Goal: Transaction & Acquisition: Book appointment/travel/reservation

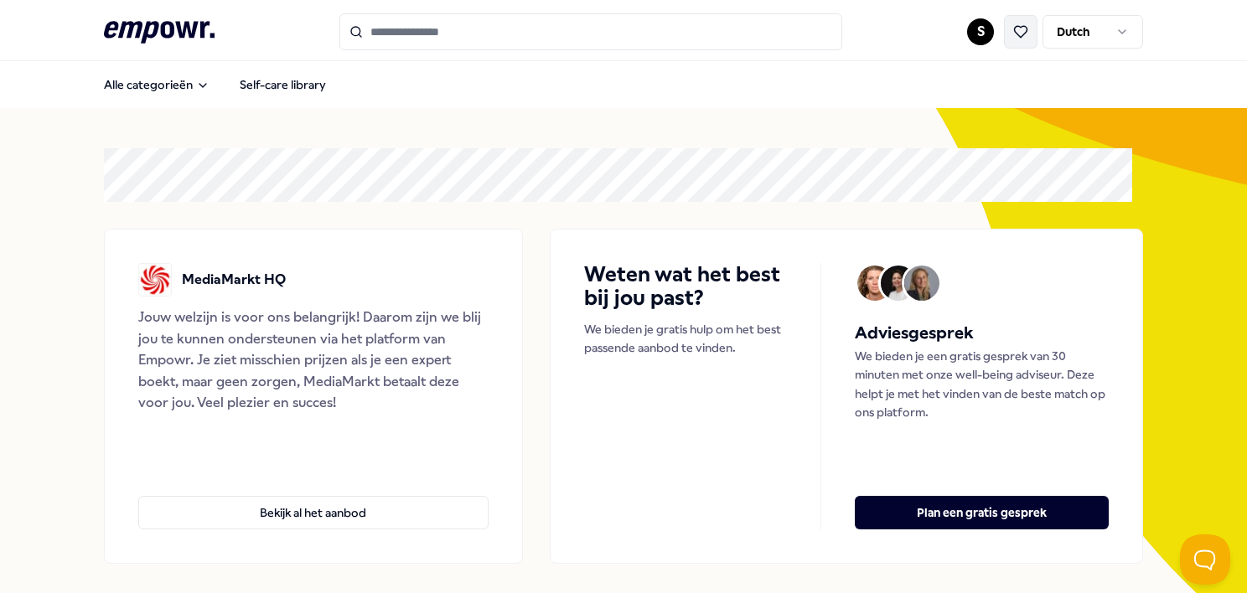
click at [1014, 34] on icon at bounding box center [1020, 31] width 15 height 15
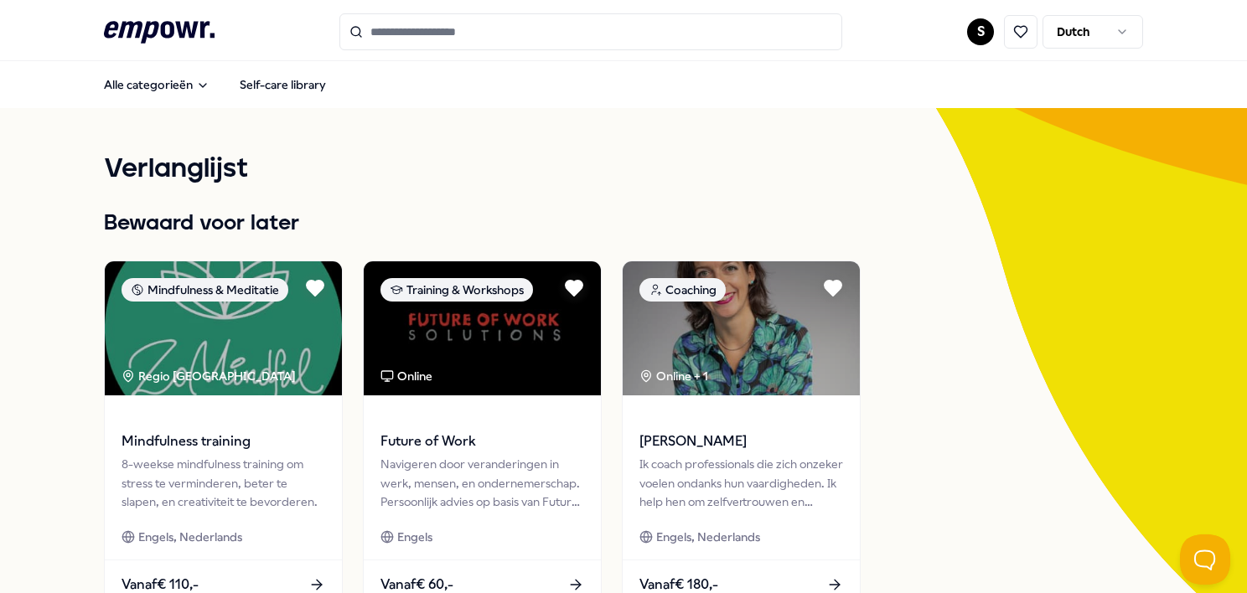
scroll to position [168, 0]
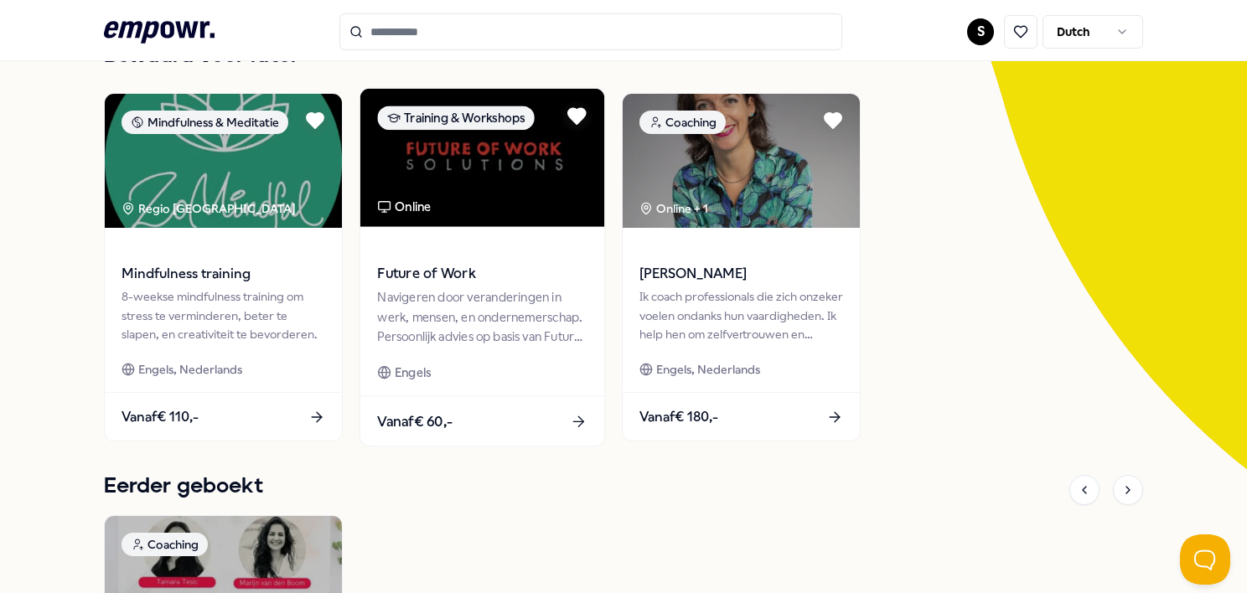
click at [493, 231] on div "Future of Work [PERSON_NAME] door veranderingen in werk, mensen, en ondernemers…" at bounding box center [482, 311] width 244 height 169
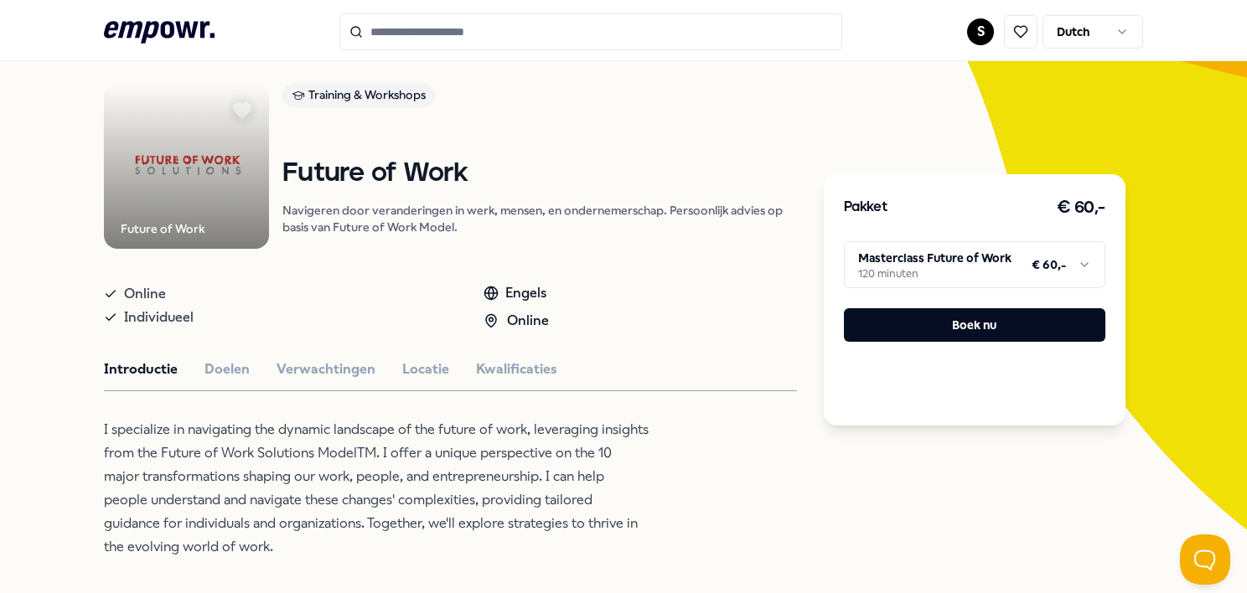
click at [1013, 268] on html ".empowr-logo_svg__cls-1{fill:#03032f} S Dutch Alle categorieën Self-care librar…" at bounding box center [623, 296] width 1247 height 593
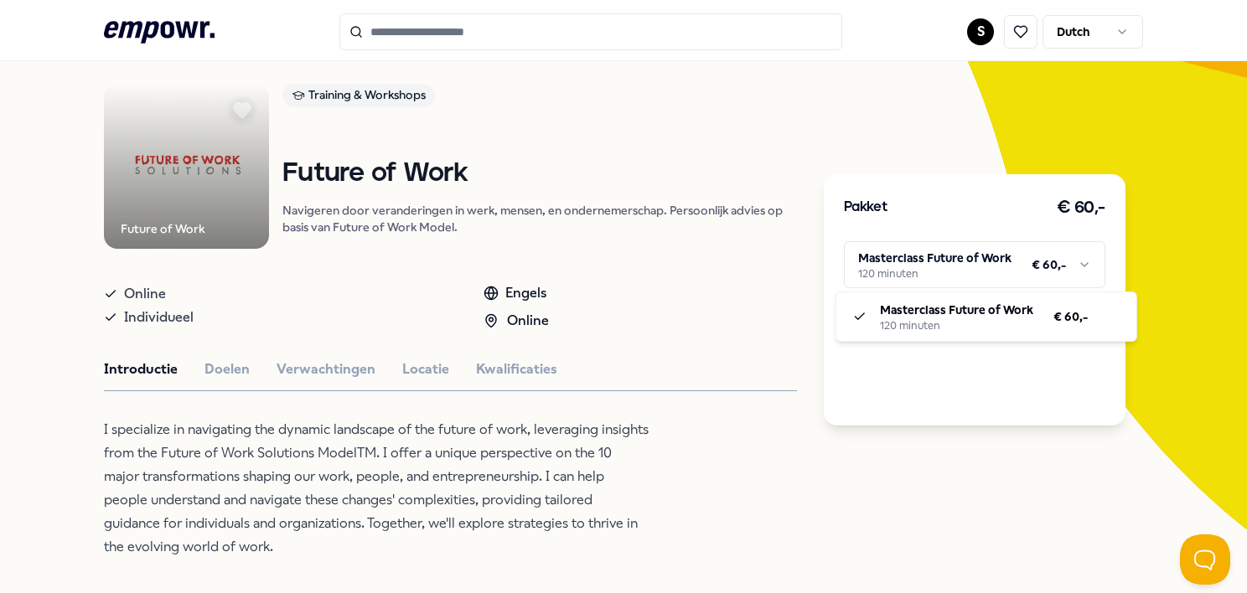
click at [1013, 268] on html ".empowr-logo_svg__cls-1{fill:#03032f} S Dutch Alle categorieën Self-care librar…" at bounding box center [623, 296] width 1247 height 593
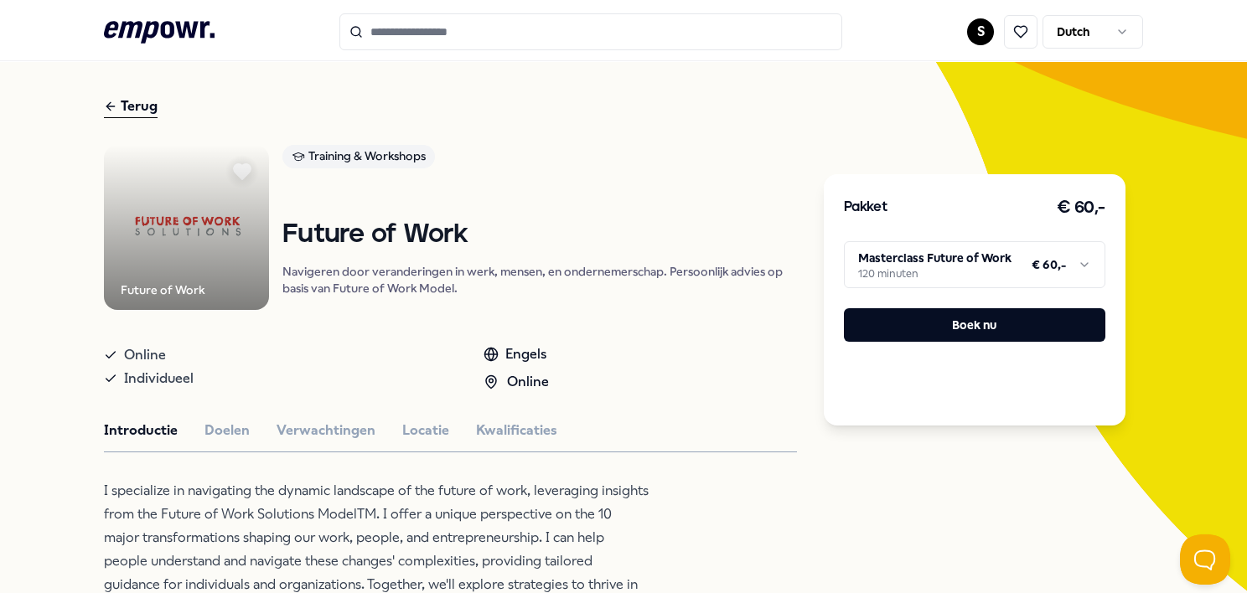
scroll to position [0, 0]
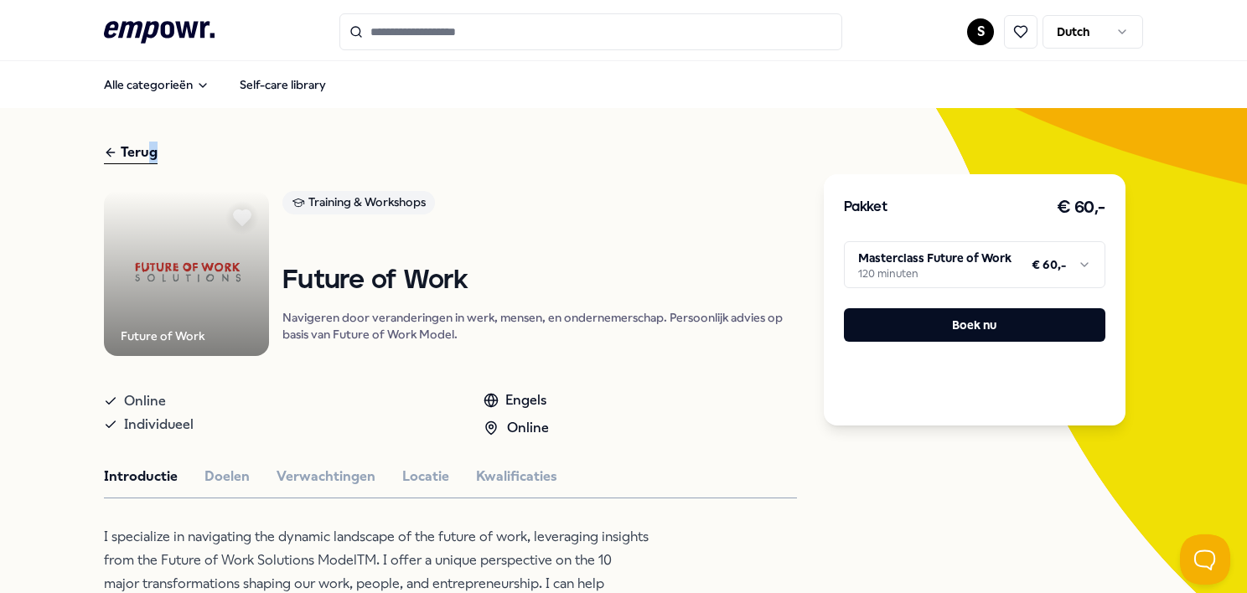
click at [153, 147] on div "Terug" at bounding box center [131, 153] width 54 height 23
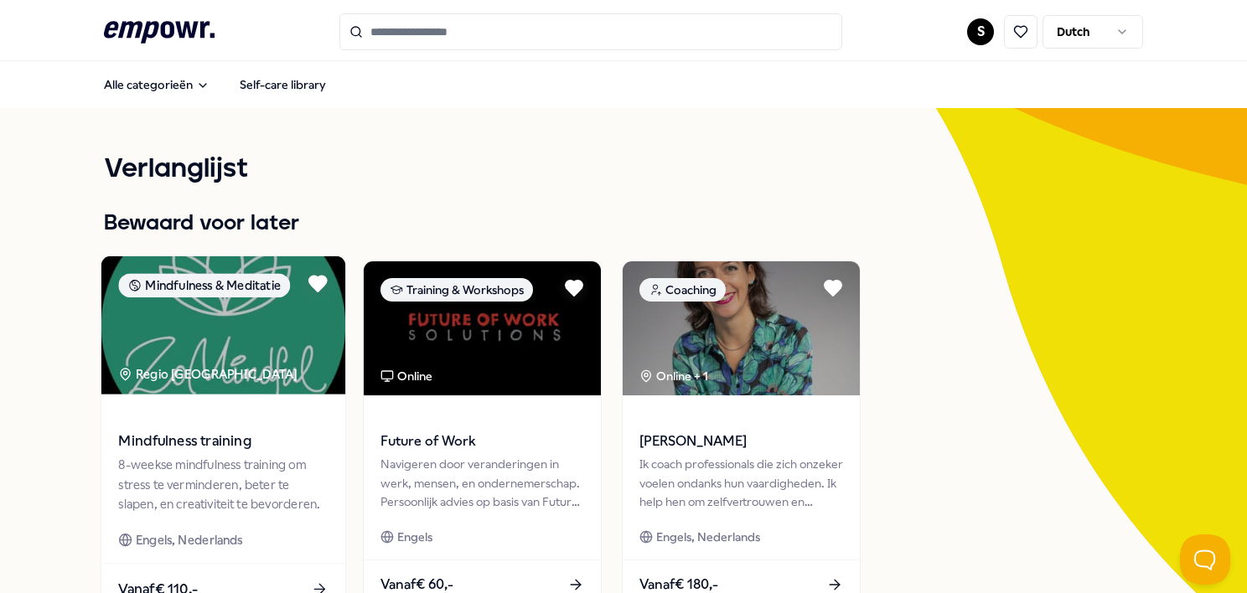
scroll to position [168, 0]
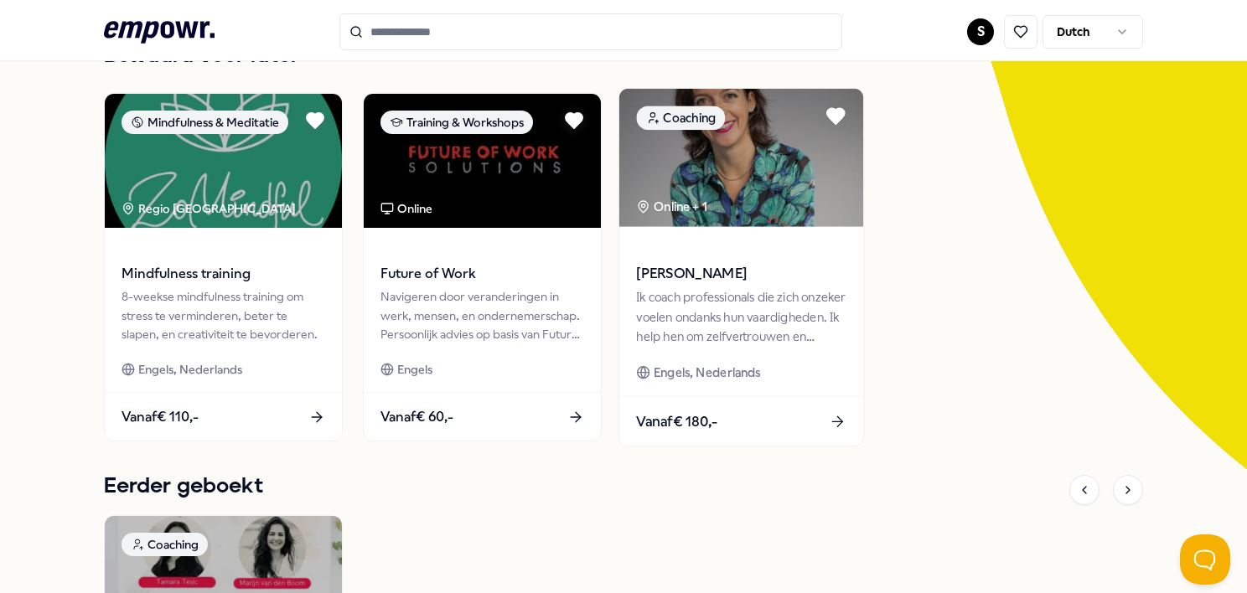
click at [764, 187] on img at bounding box center [741, 158] width 244 height 138
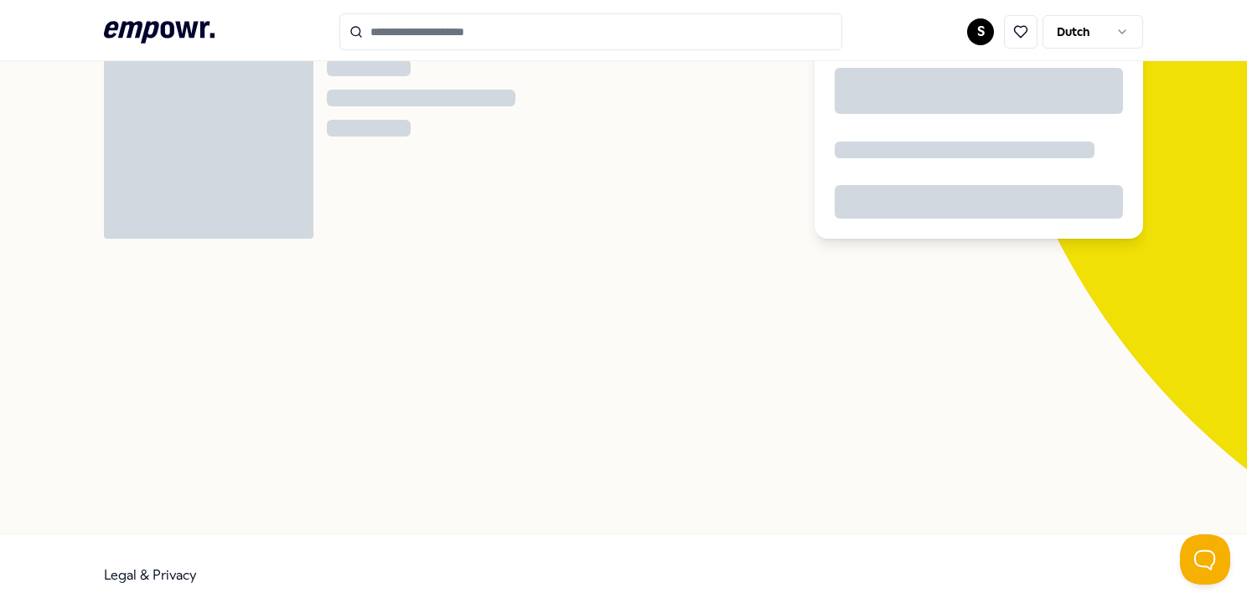
scroll to position [107, 0]
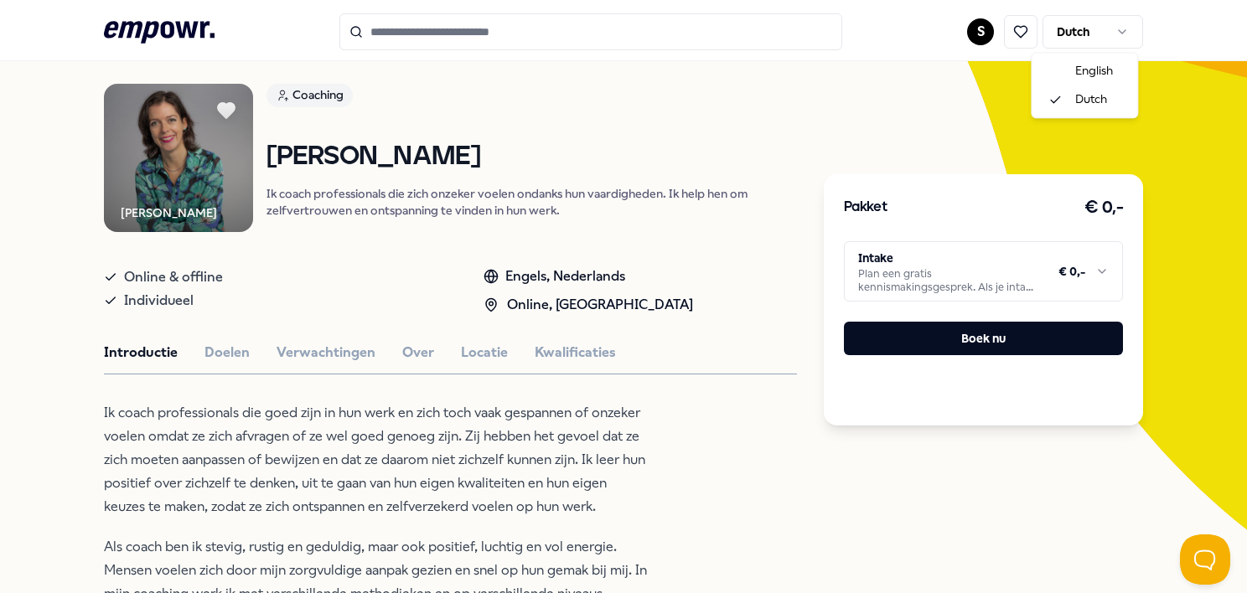
click at [1098, 36] on html ".empowr-logo_svg__cls-1{fill:#03032f} S Dutch Alle categorieën Self-care librar…" at bounding box center [623, 296] width 1247 height 593
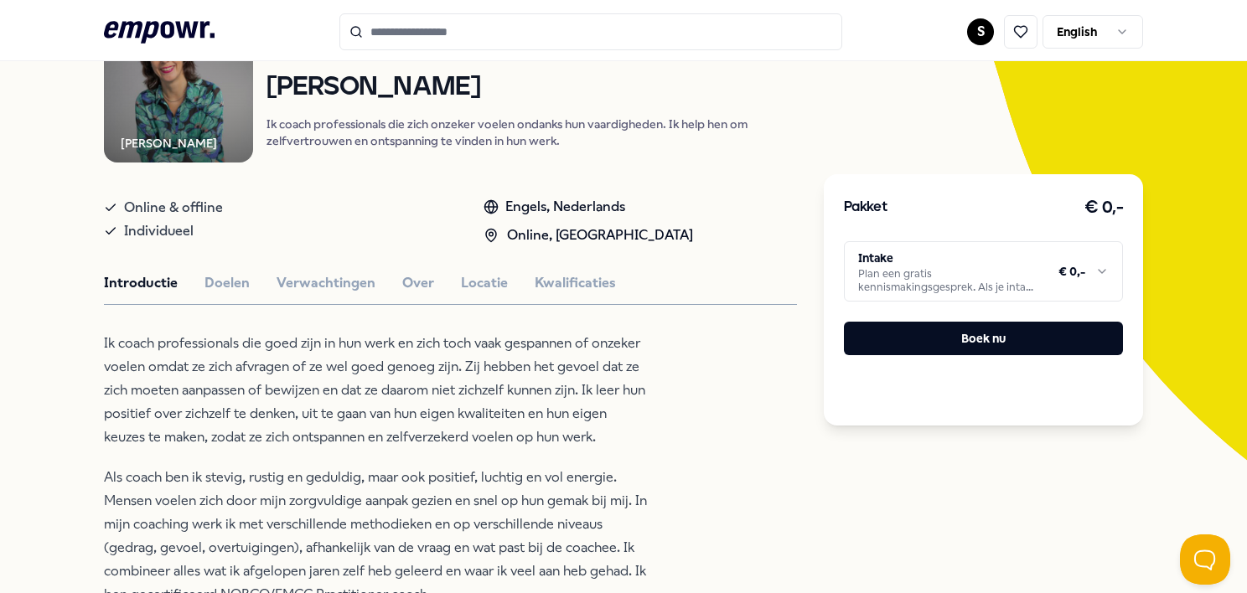
scroll to position [275, 0]
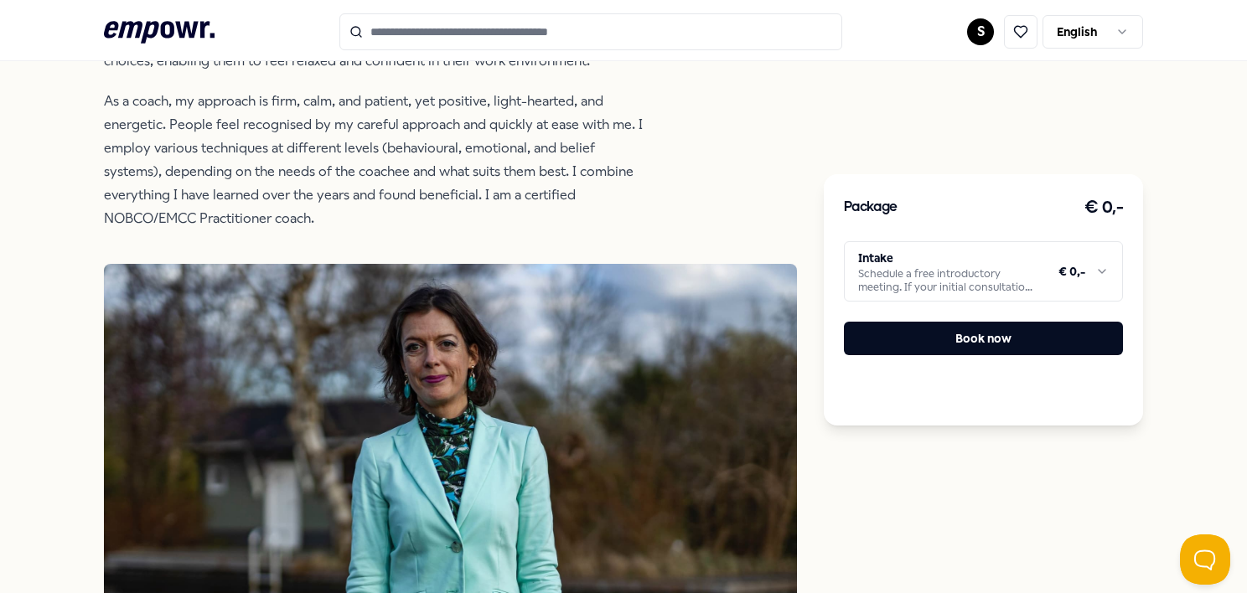
scroll to position [419, 0]
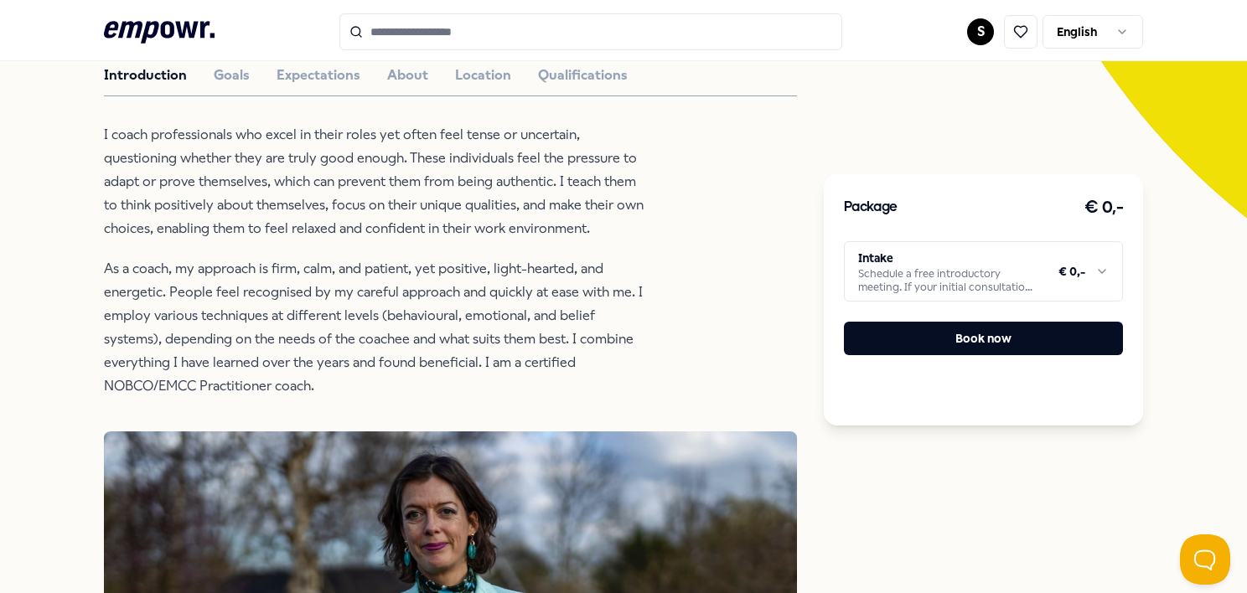
click at [1046, 272] on html ".empowr-logo_svg__cls-1{fill:#03032f} S English All categories Self-care librar…" at bounding box center [623, 296] width 1247 height 593
click at [1030, 552] on html ".empowr-logo_svg__cls-1{fill:#03032f} S English All categories Self-care librar…" at bounding box center [623, 296] width 1247 height 593
click at [1015, 285] on html ".empowr-logo_svg__cls-1{fill:#03032f} S English All categories Self-care librar…" at bounding box center [623, 296] width 1247 height 593
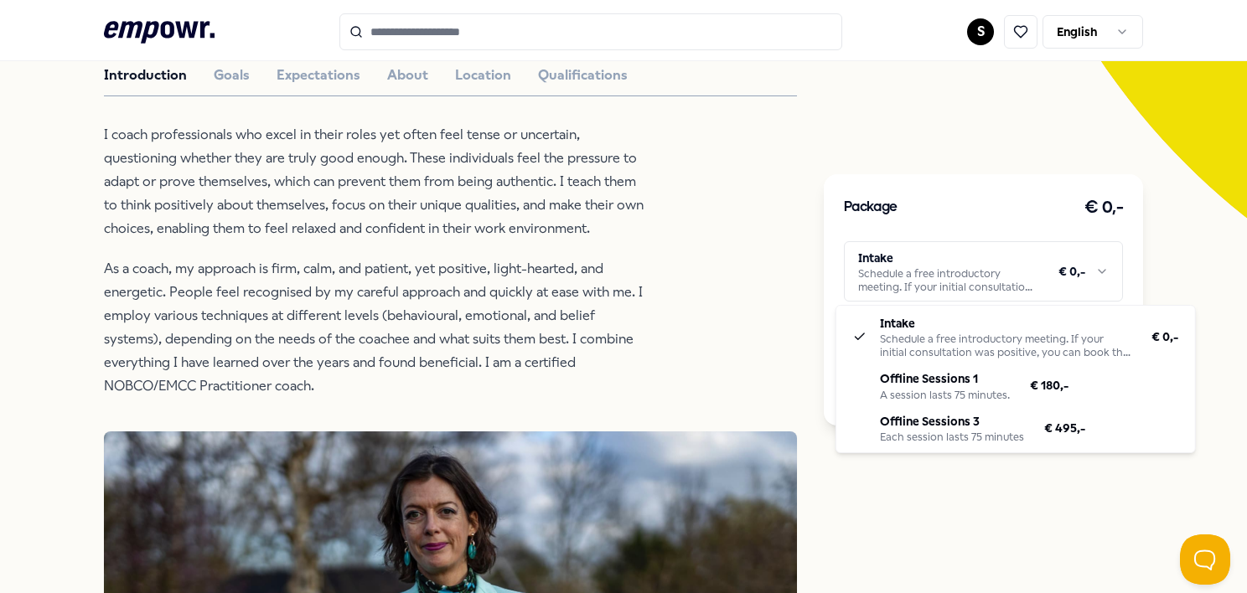
click at [1029, 499] on html ".empowr-logo_svg__cls-1{fill:#03032f} S English All categories Self-care librar…" at bounding box center [623, 296] width 1247 height 593
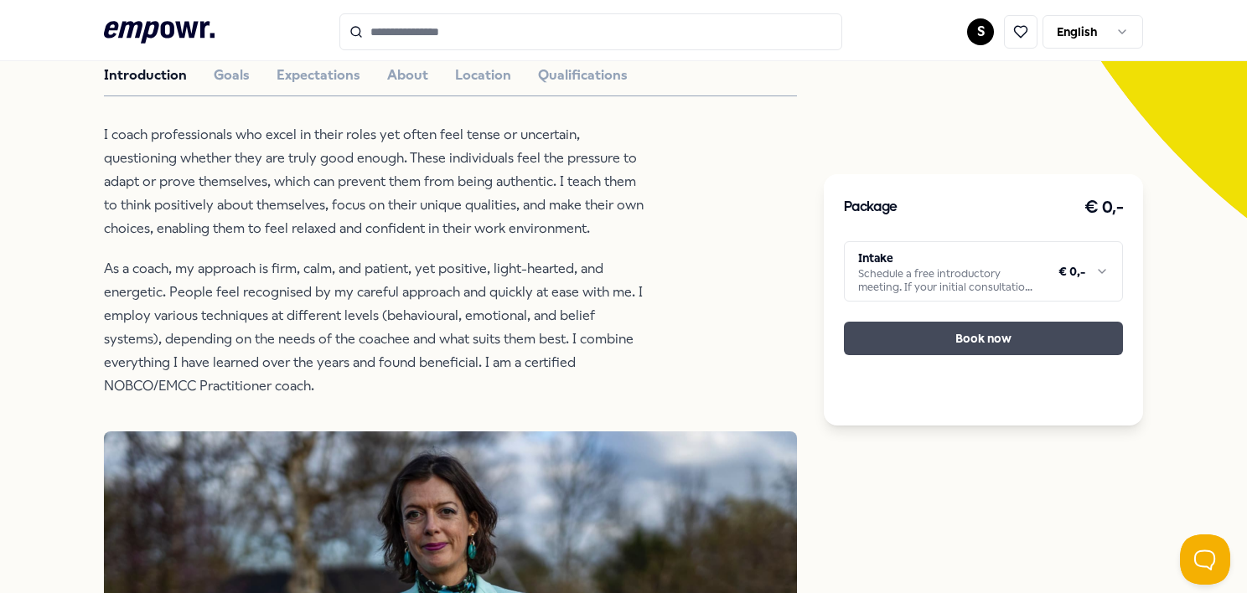
click at [1024, 345] on button "Book now" at bounding box center [983, 339] width 279 height 34
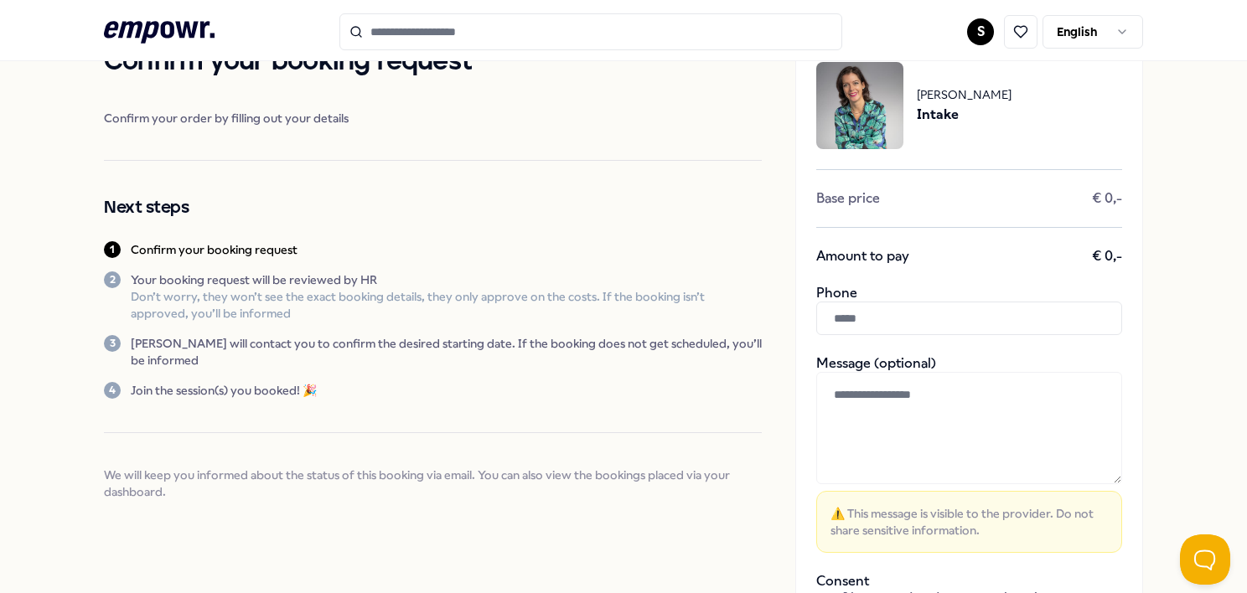
scroll to position [144, 0]
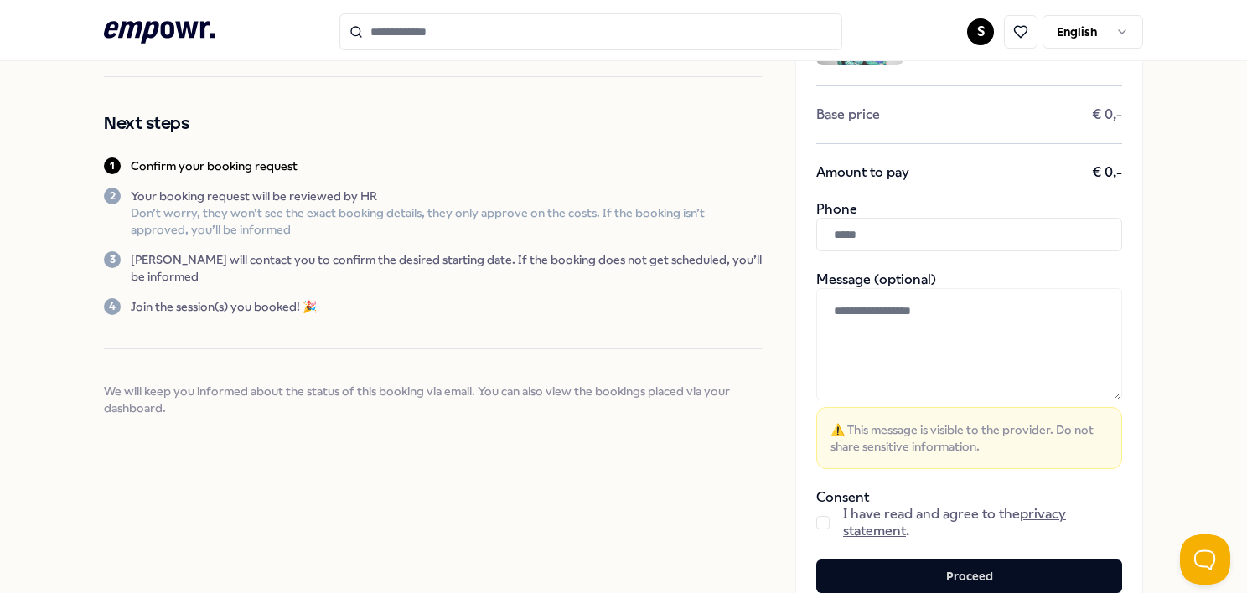
click at [885, 235] on input "text" at bounding box center [969, 235] width 306 height 34
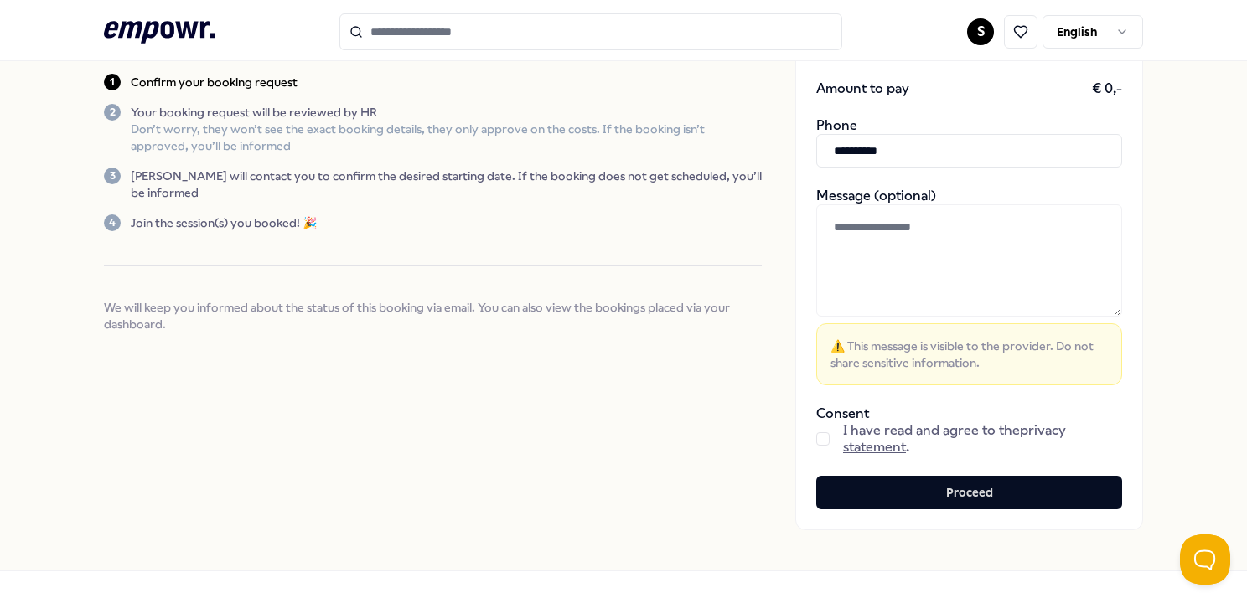
scroll to position [228, 0]
type input "**********"
click at [816, 433] on button "button" at bounding box center [822, 439] width 13 height 13
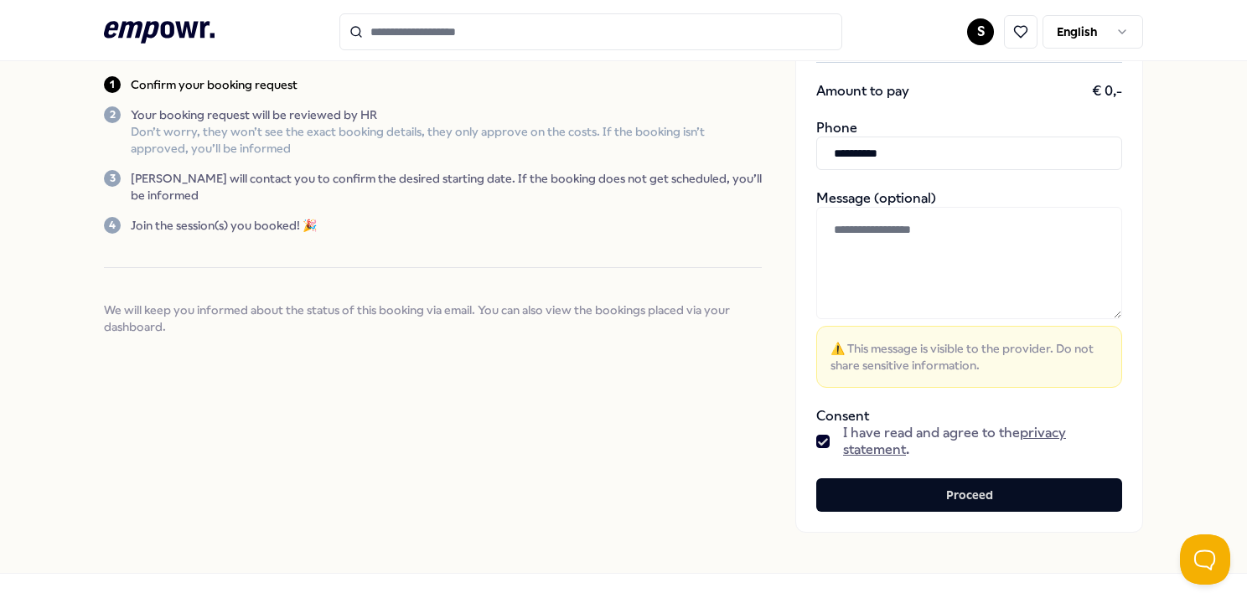
scroll to position [251, 0]
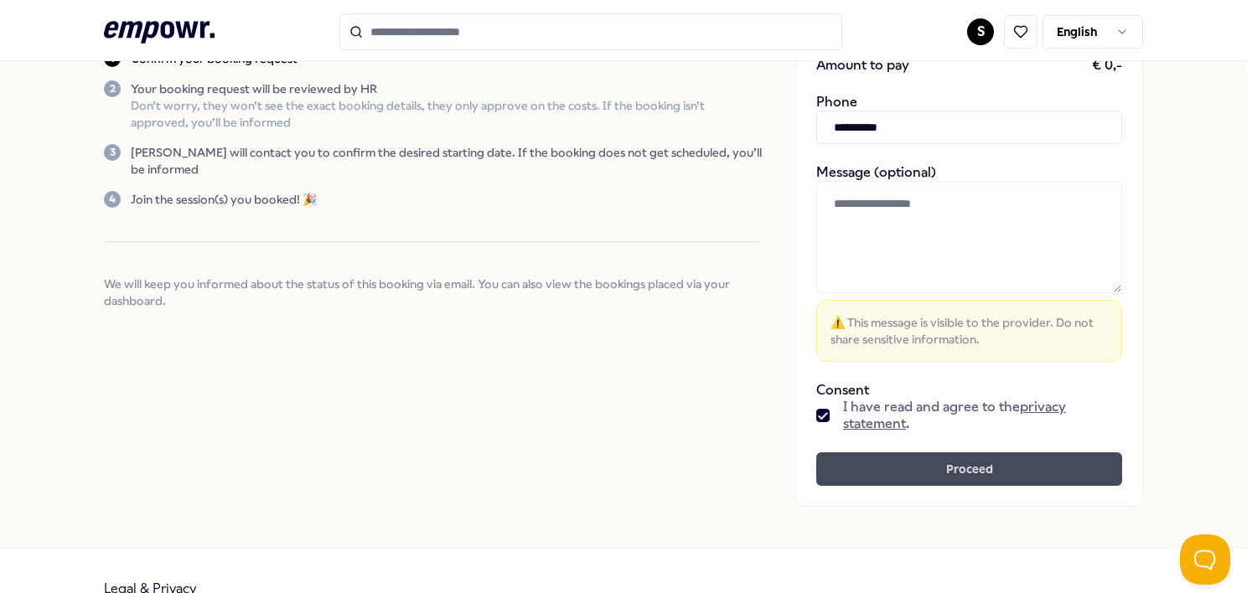
click at [896, 469] on button "Proceed" at bounding box center [969, 470] width 306 height 34
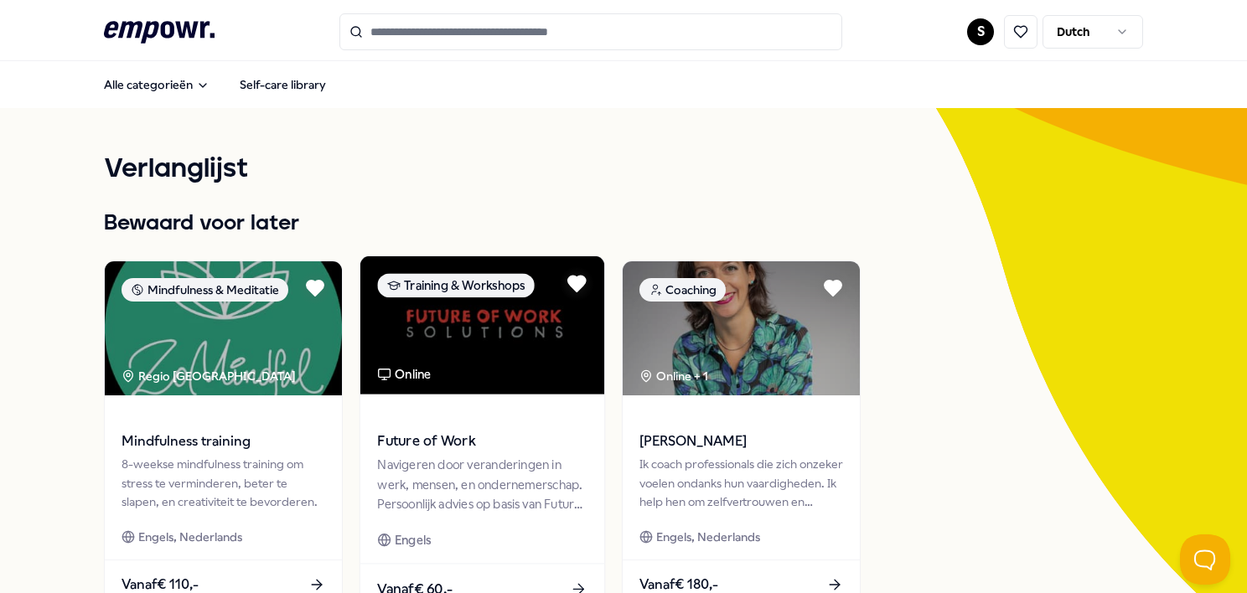
click at [499, 356] on img at bounding box center [482, 326] width 244 height 138
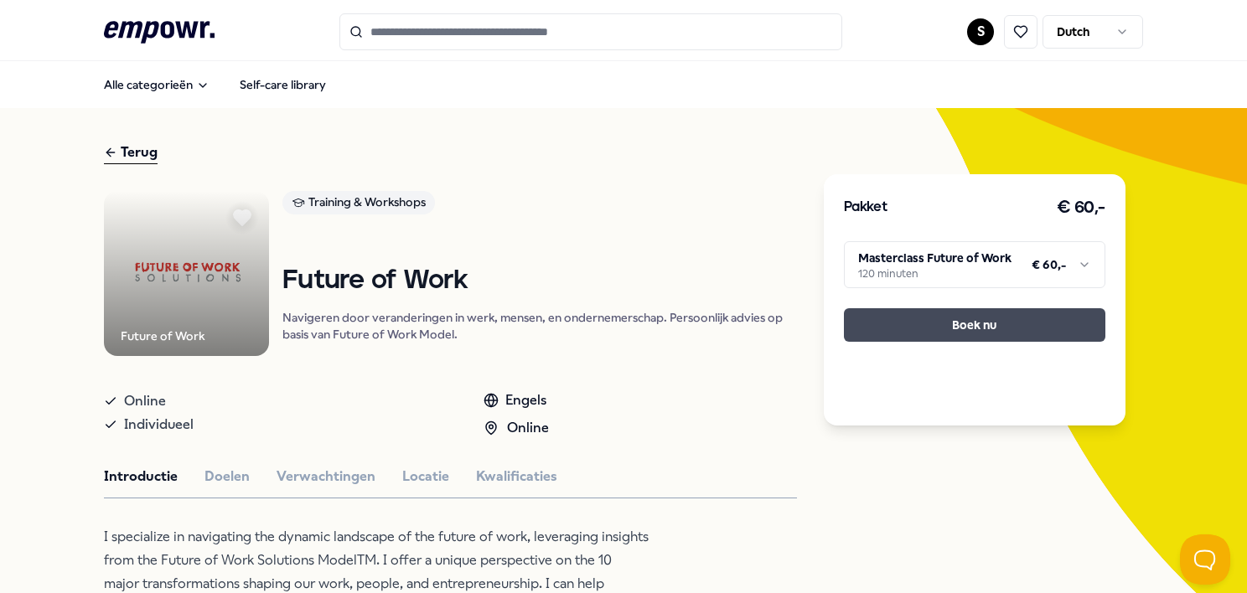
click at [949, 319] on button "Boek nu" at bounding box center [975, 325] width 262 height 34
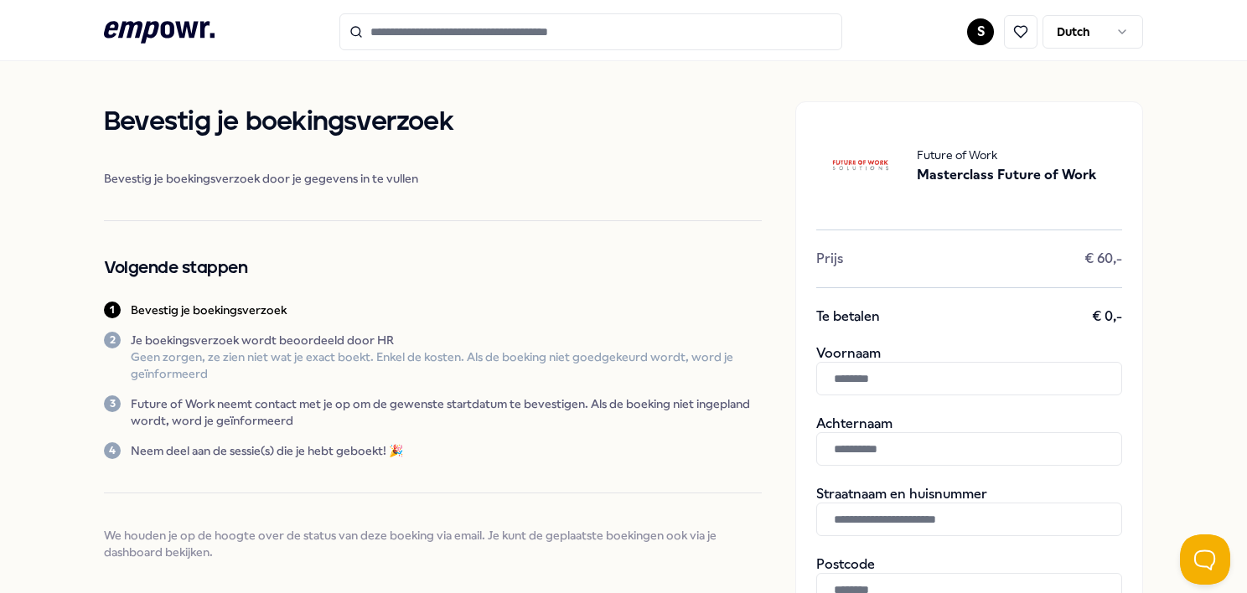
click at [912, 376] on input "text" at bounding box center [969, 379] width 306 height 34
type input "*"
type input "********"
type input "*****"
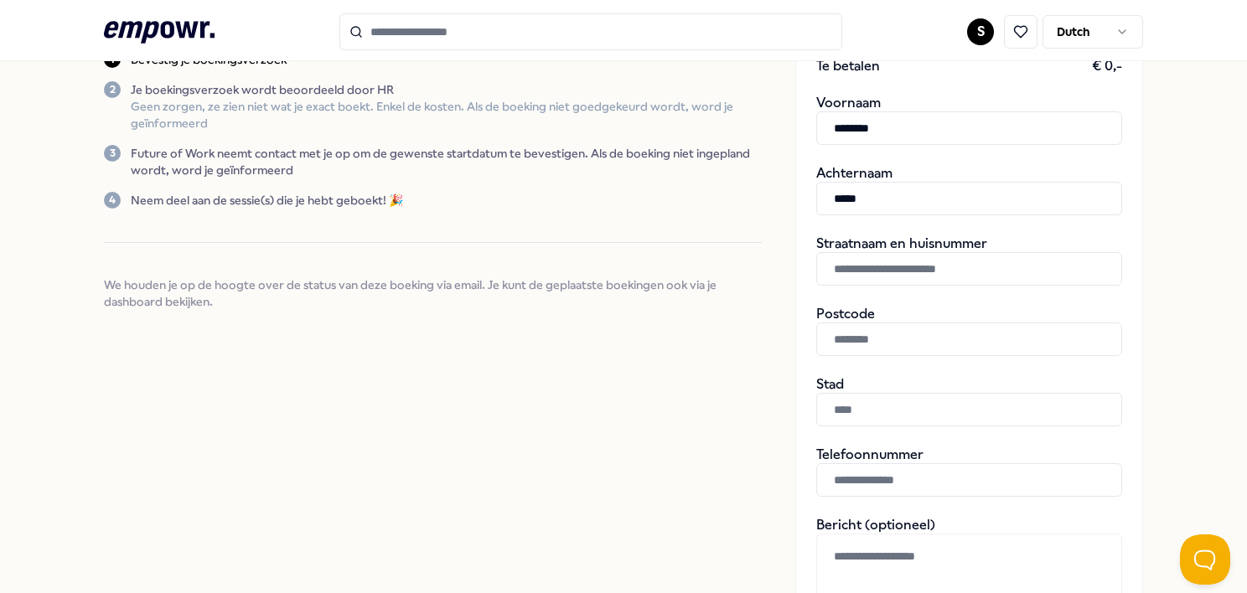
scroll to position [251, 0]
type input "**********"
click at [899, 329] on input "text" at bounding box center [969, 339] width 306 height 34
type input "******"
click at [903, 402] on input "text" at bounding box center [969, 409] width 306 height 34
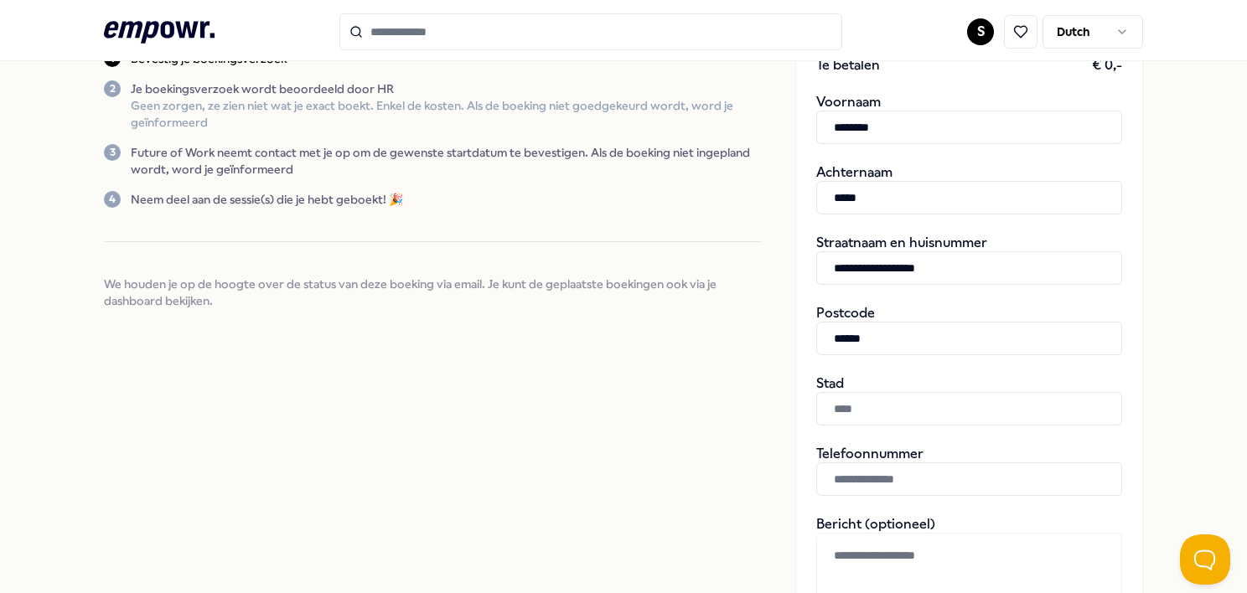
type input "*"
type input "**********"
click at [919, 489] on input "text" at bounding box center [969, 480] width 306 height 34
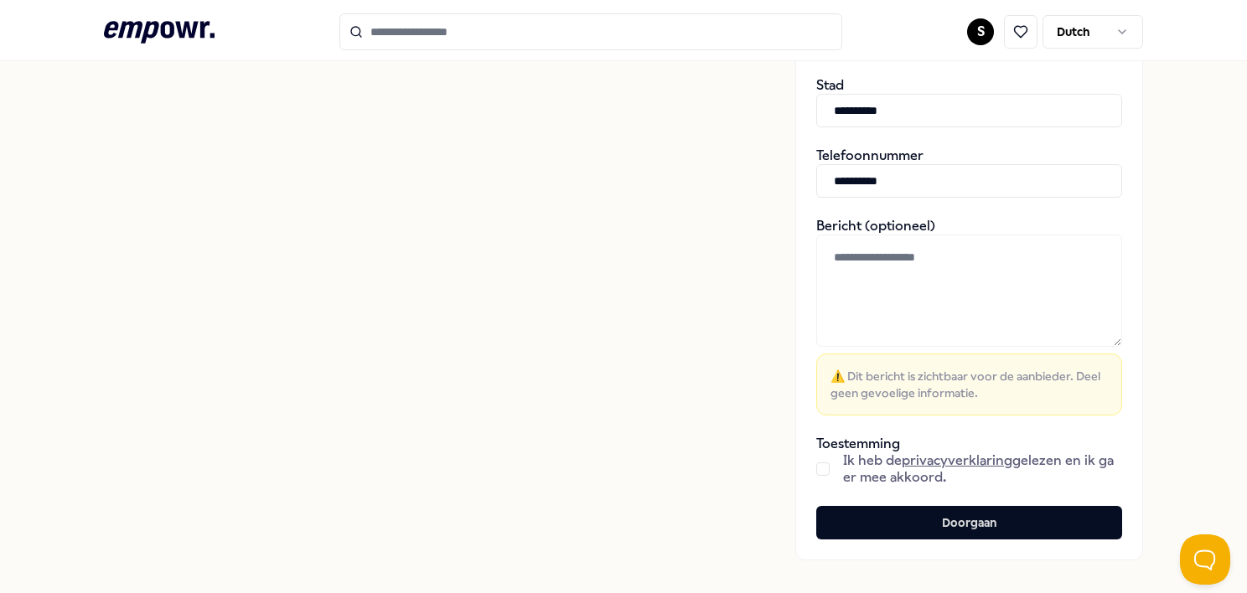
scroll to position [587, 0]
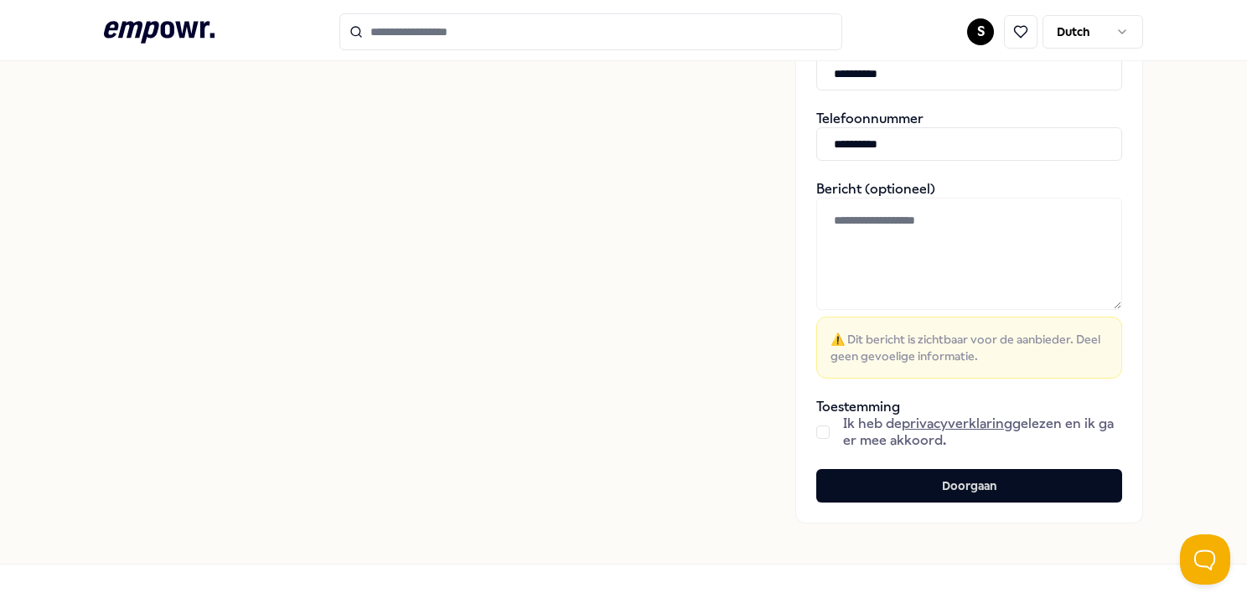
type input "**********"
click at [816, 426] on button "button" at bounding box center [822, 432] width 13 height 13
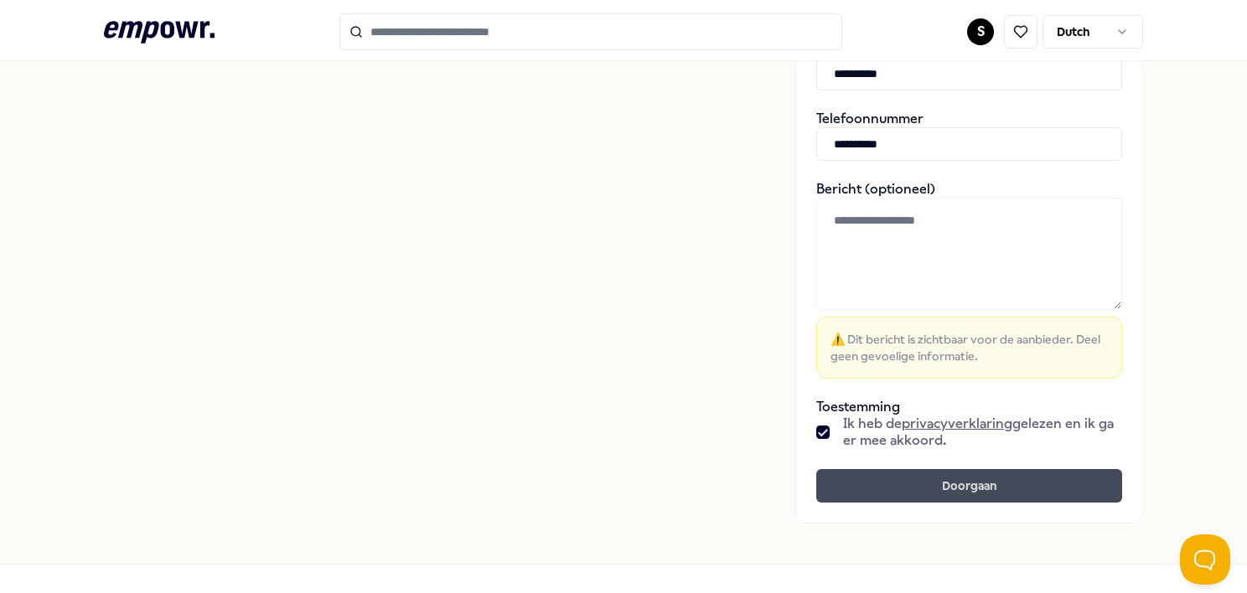
click at [1021, 478] on button "Doorgaan" at bounding box center [969, 486] width 306 height 34
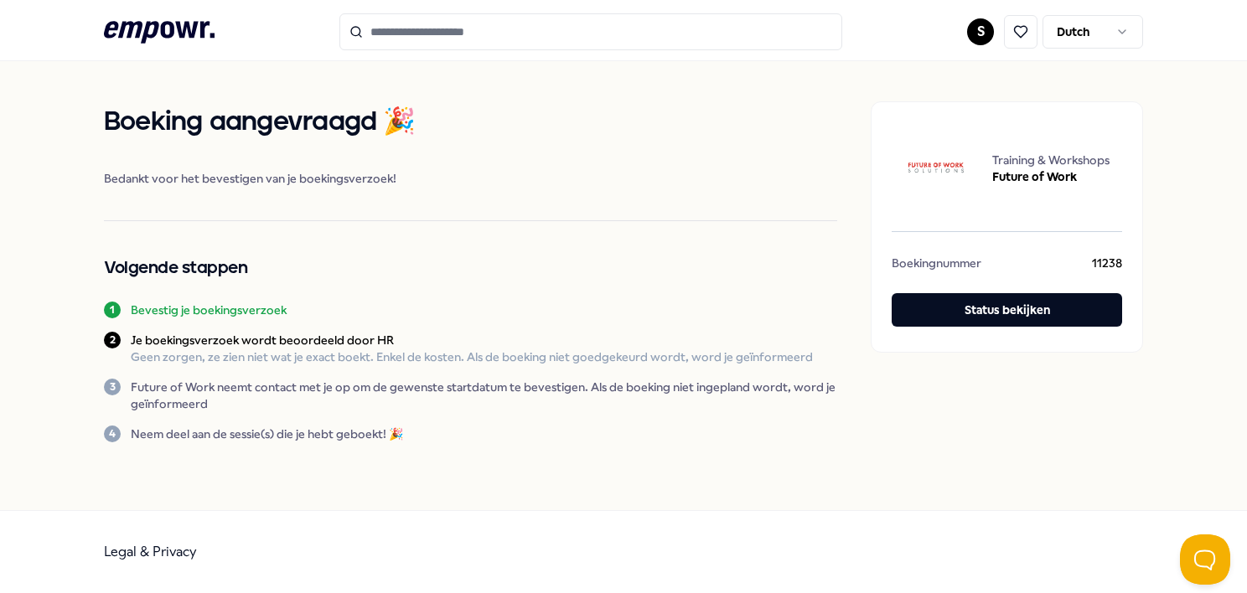
click at [144, 30] on icon ".empowr-logo_svg__cls-1{fill:#03032f}" at bounding box center [159, 32] width 111 height 31
